Goal: Find specific page/section: Find specific page/section

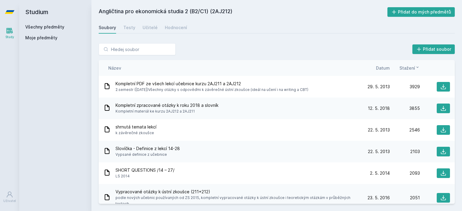
scroll to position [1111, 0]
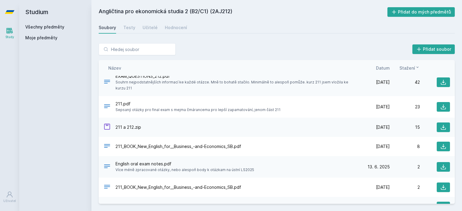
click at [41, 39] on span "Moje předměty" at bounding box center [41, 38] width 32 height 6
click at [44, 27] on link "Všechny předměty" at bounding box center [44, 26] width 39 height 5
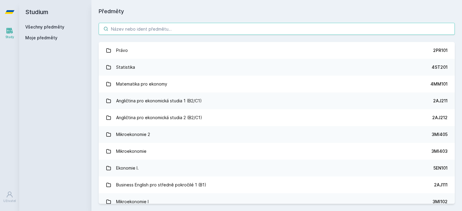
click at [130, 30] on input "search" at bounding box center [277, 29] width 356 height 12
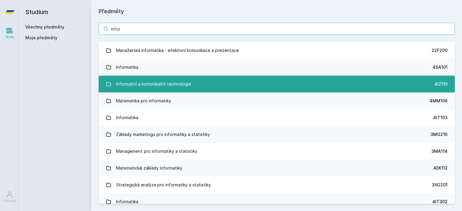
type input "infor"
click at [153, 86] on div "Informační a komunikační technologie" at bounding box center [153, 84] width 75 height 12
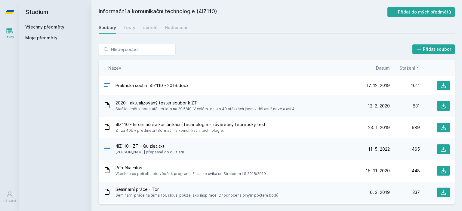
click at [386, 68] on span "Datum" at bounding box center [383, 68] width 14 height 6
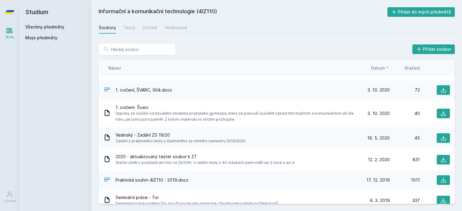
scroll to position [120, 0]
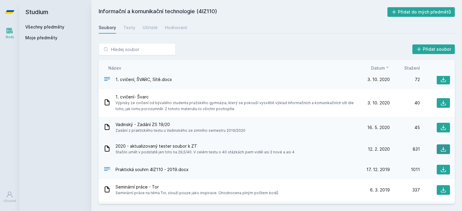
click at [443, 149] on button at bounding box center [442, 150] width 13 height 10
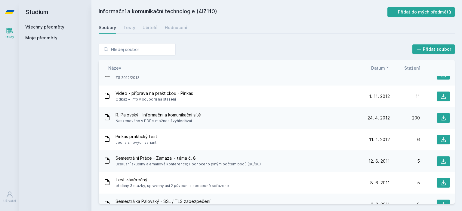
scroll to position [782, 0]
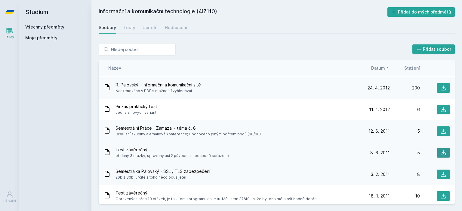
click at [440, 154] on icon at bounding box center [443, 153] width 6 height 6
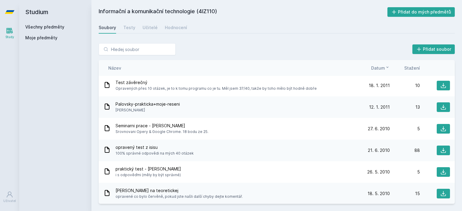
scroll to position [902, 0]
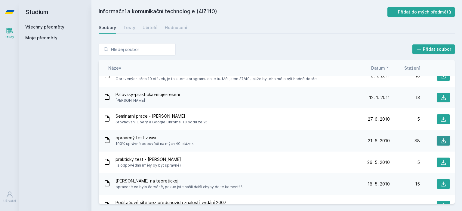
click at [440, 141] on icon at bounding box center [443, 141] width 6 height 6
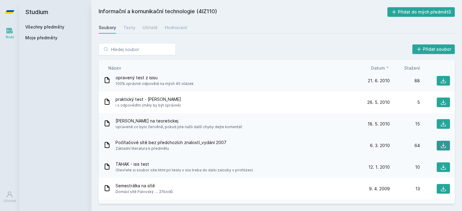
click at [441, 145] on icon at bounding box center [443, 146] width 6 height 6
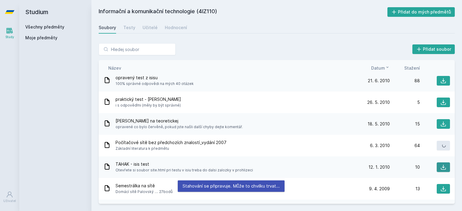
click at [440, 168] on icon at bounding box center [443, 167] width 6 height 6
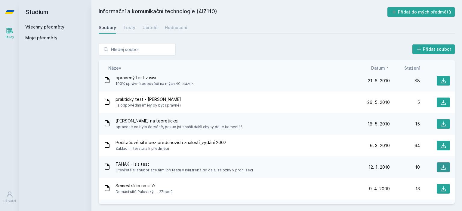
click at [445, 168] on button at bounding box center [442, 168] width 13 height 10
click at [264, 12] on h2 "Informační a komunikační technologie (4IZ110)" at bounding box center [243, 12] width 289 height 10
click at [444, 167] on button at bounding box center [442, 168] width 13 height 10
click at [441, 125] on icon at bounding box center [443, 124] width 5 height 5
click at [446, 167] on div "TAHAK - isis test Otevřete si soubor site.html pri testu v isiu treba do dalsi …" at bounding box center [277, 168] width 356 height 22
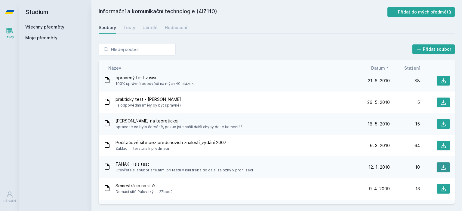
click at [441, 167] on icon at bounding box center [443, 167] width 6 height 6
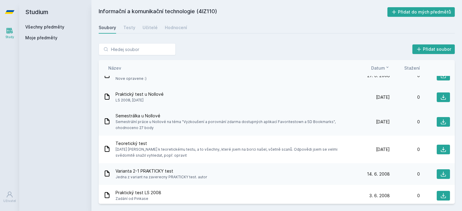
scroll to position [2742, 0]
